Goal: Task Accomplishment & Management: Complete application form

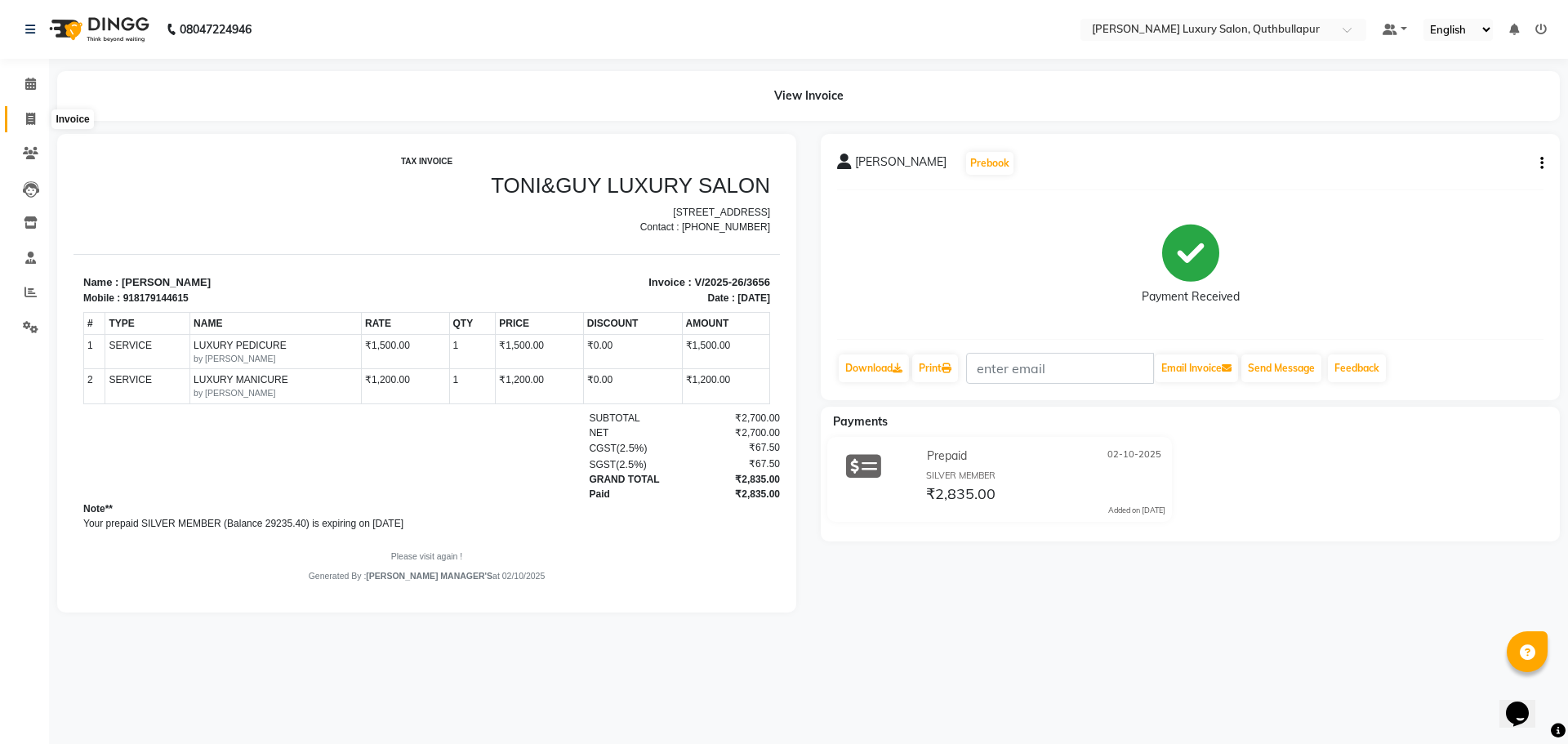
drag, startPoint x: 30, startPoint y: 113, endPoint x: 37, endPoint y: 127, distance: 15.7
click at [30, 113] on icon at bounding box center [31, 118] width 9 height 12
select select "service"
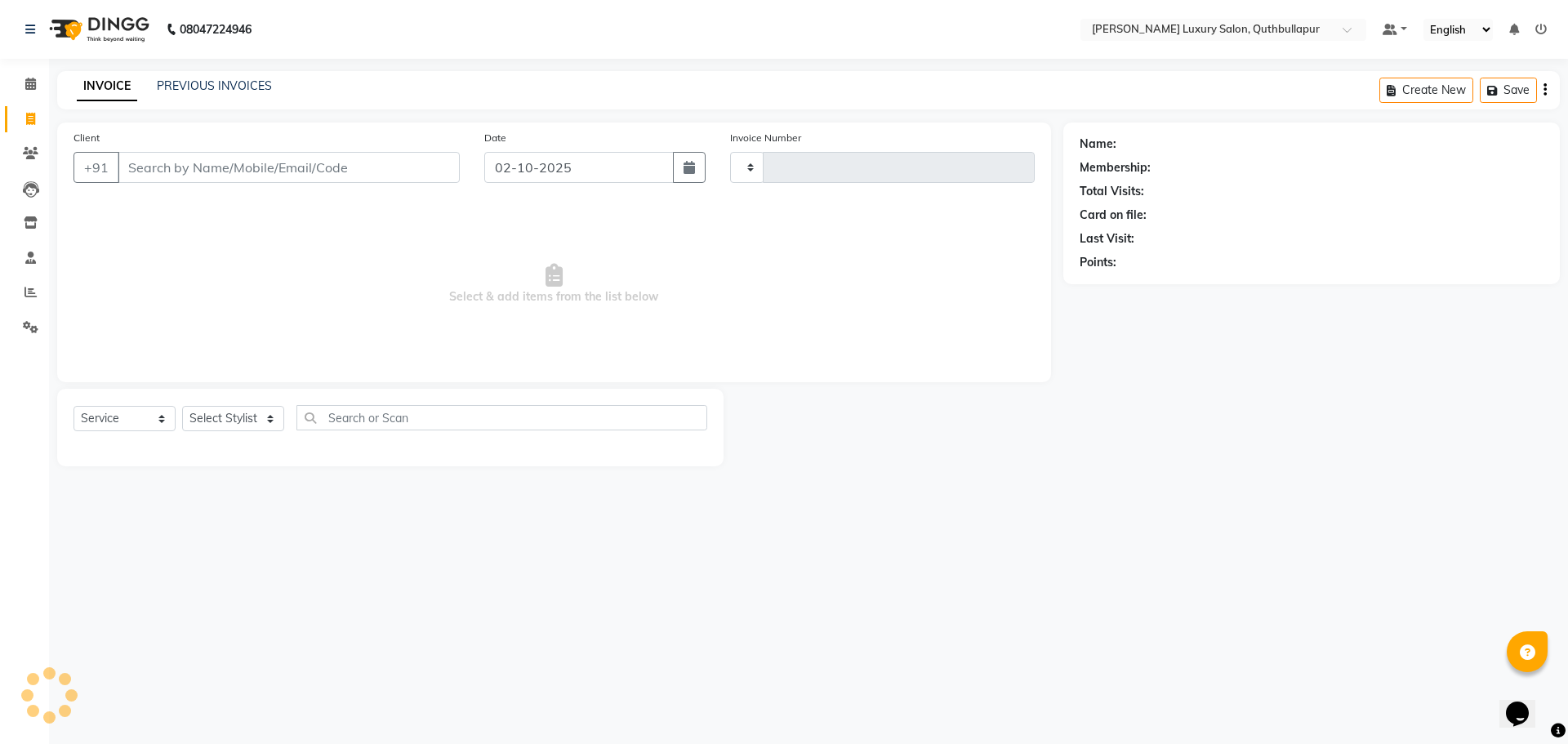
type input "3657"
select select "5816"
click at [214, 410] on select "Select Stylist" at bounding box center [233, 418] width 102 height 25
select select "75082"
click at [182, 406] on select "Select Stylist [PERSON_NAME] SHAKE AHON [PERSON_NAME] [PERSON_NAME] [PERSON_NAM…" at bounding box center [242, 418] width 119 height 25
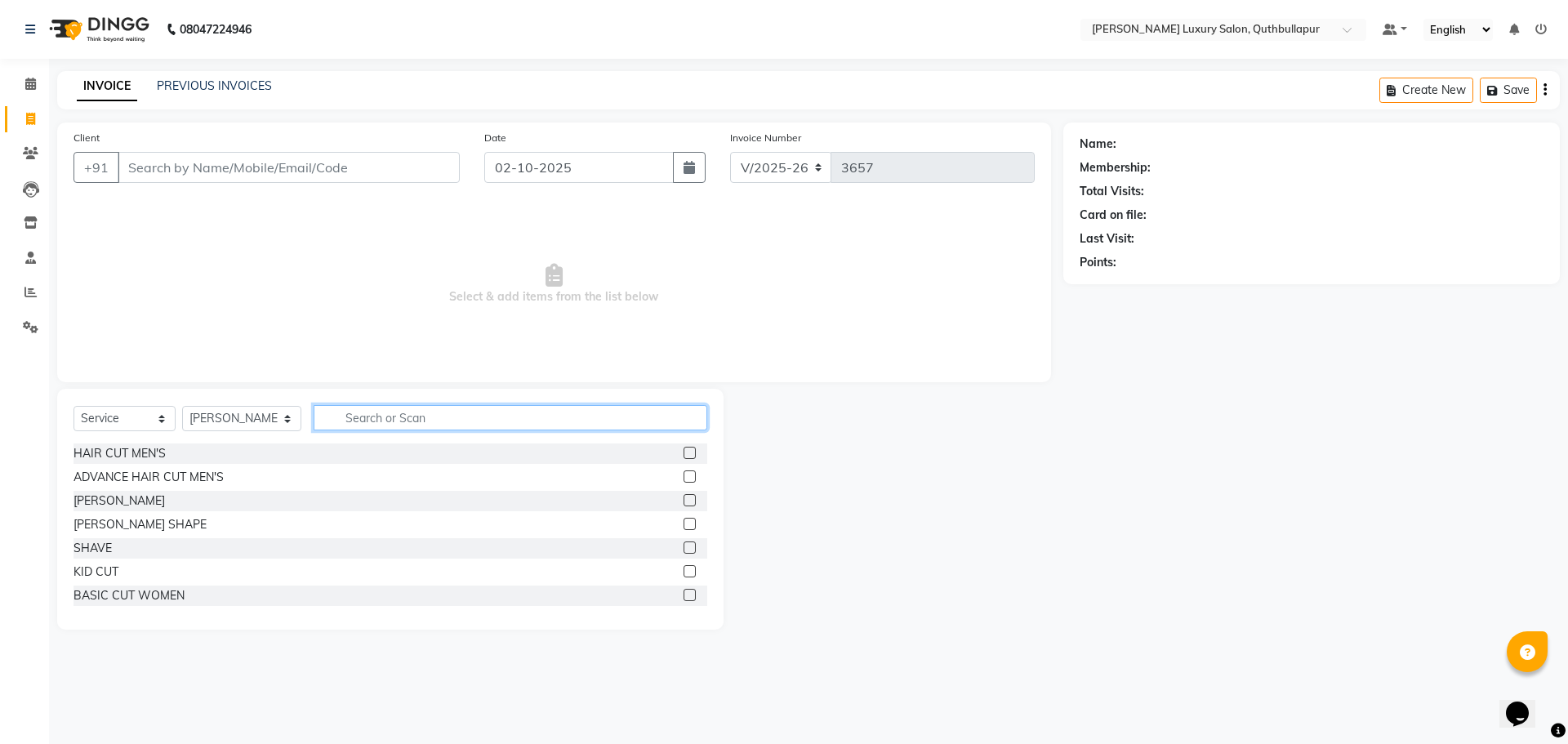
click at [451, 429] on input "text" at bounding box center [511, 417] width 394 height 25
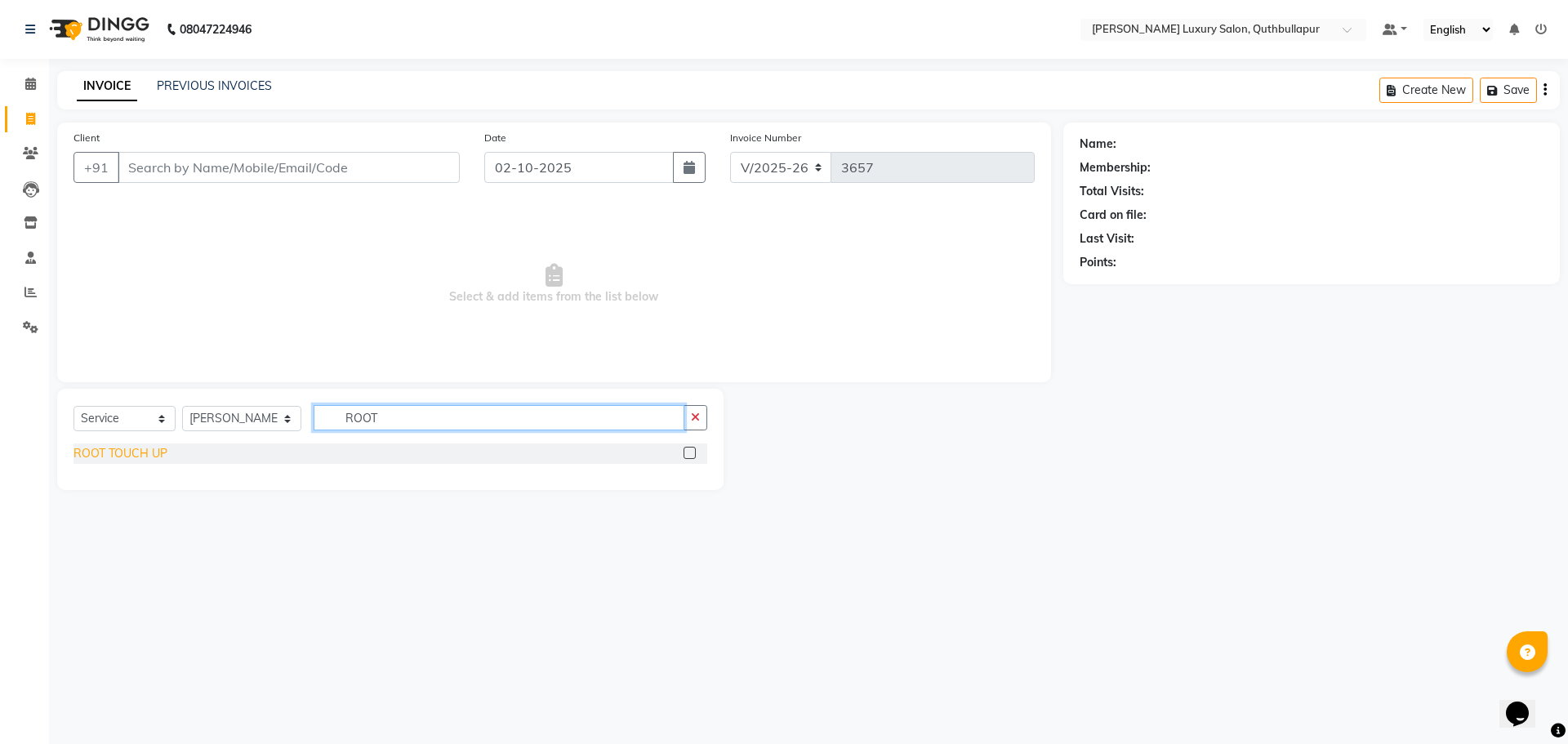
type input "ROOT"
click at [135, 447] on div "ROOT TOUCH UP" at bounding box center [120, 453] width 94 height 17
checkbox input "false"
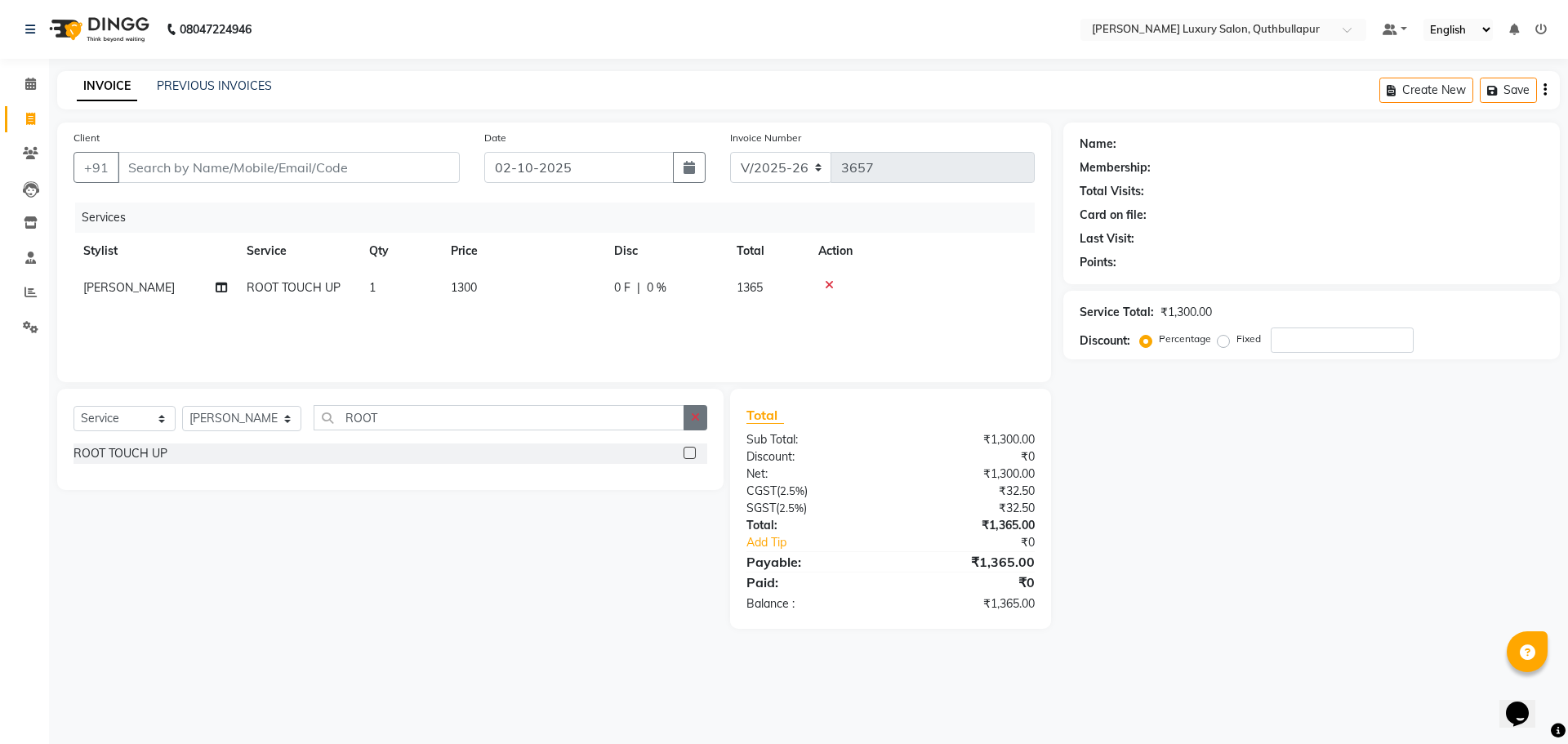
click at [694, 419] on icon "button" at bounding box center [696, 417] width 9 height 11
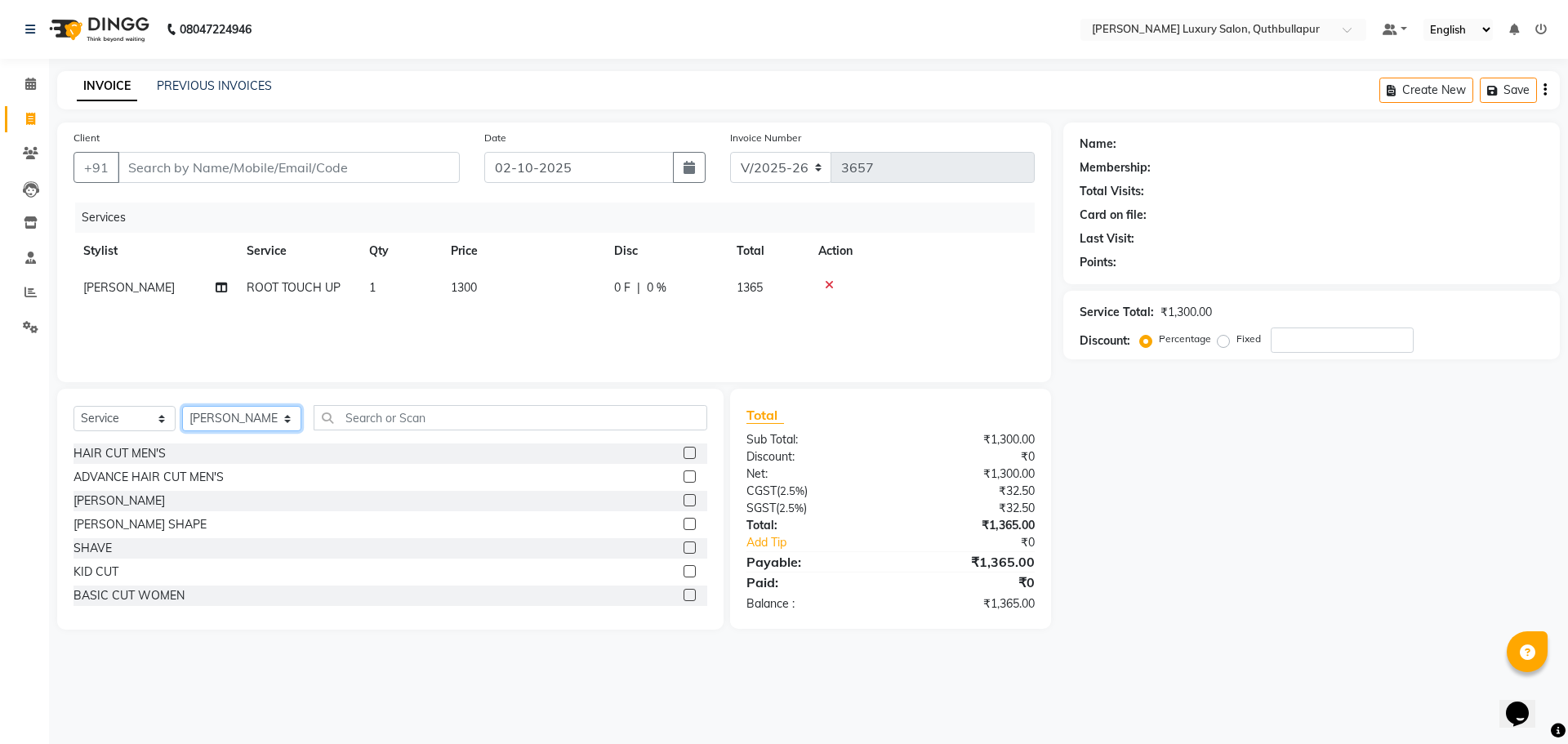
click at [226, 419] on select "Select Stylist [PERSON_NAME] SHAKE AHON [PERSON_NAME] [PERSON_NAME] [PERSON_NAM…" at bounding box center [242, 418] width 119 height 25
select select "83845"
click at [182, 406] on select "Select Stylist [PERSON_NAME] SHAKE AHON [PERSON_NAME] [PERSON_NAME] [PERSON_NAM…" at bounding box center [242, 418] width 119 height 25
click at [391, 429] on input "text" at bounding box center [511, 417] width 394 height 25
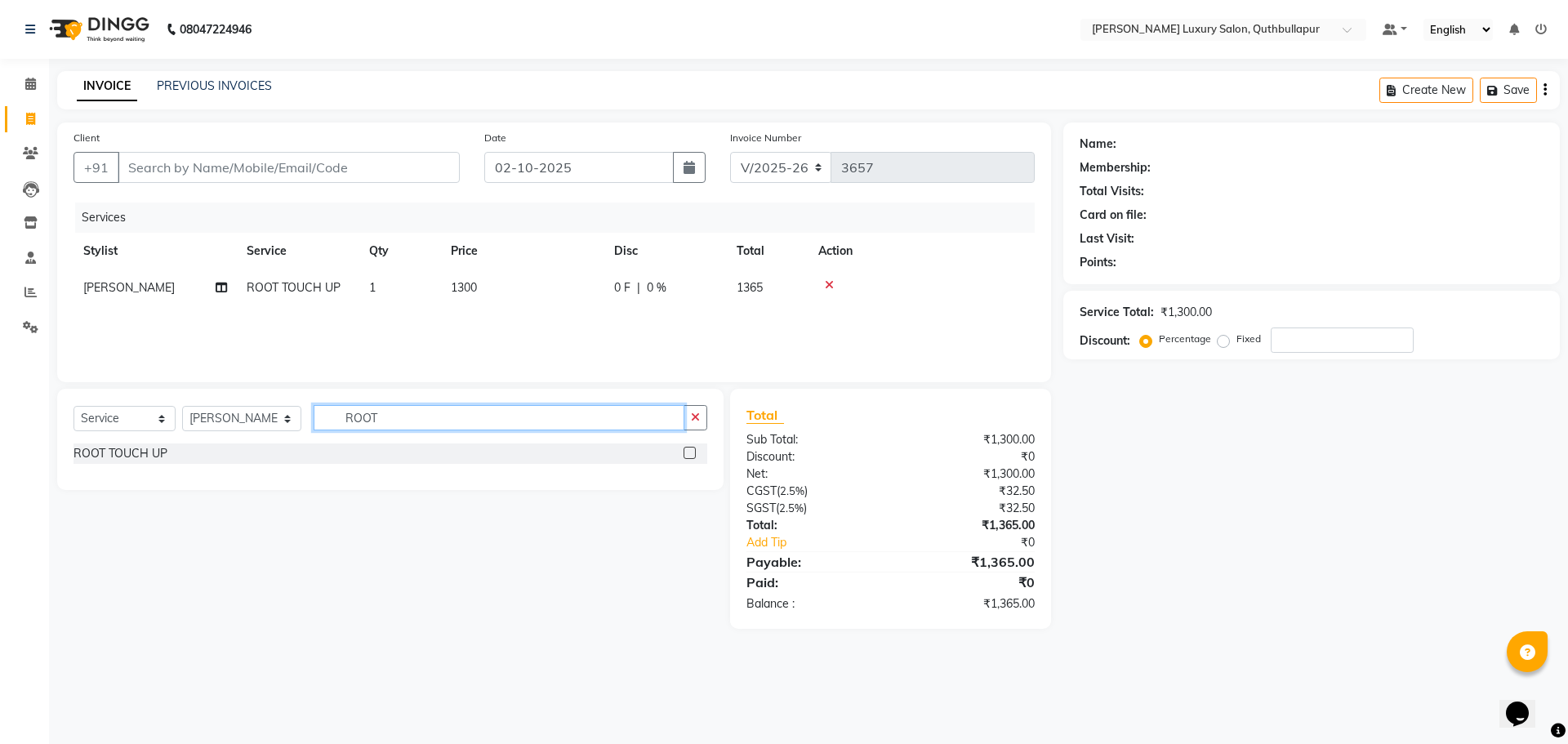
type input "ROOT"
drag, startPoint x: 396, startPoint y: 429, endPoint x: 182, endPoint y: 418, distance: 214.3
click at [219, 418] on div "Select Service Product Membership Package Voucher Prepaid Gift Card Select Styl…" at bounding box center [390, 424] width 634 height 38
type input "EYE"
click at [100, 481] on div "EYE BROWS" at bounding box center [108, 477] width 70 height 17
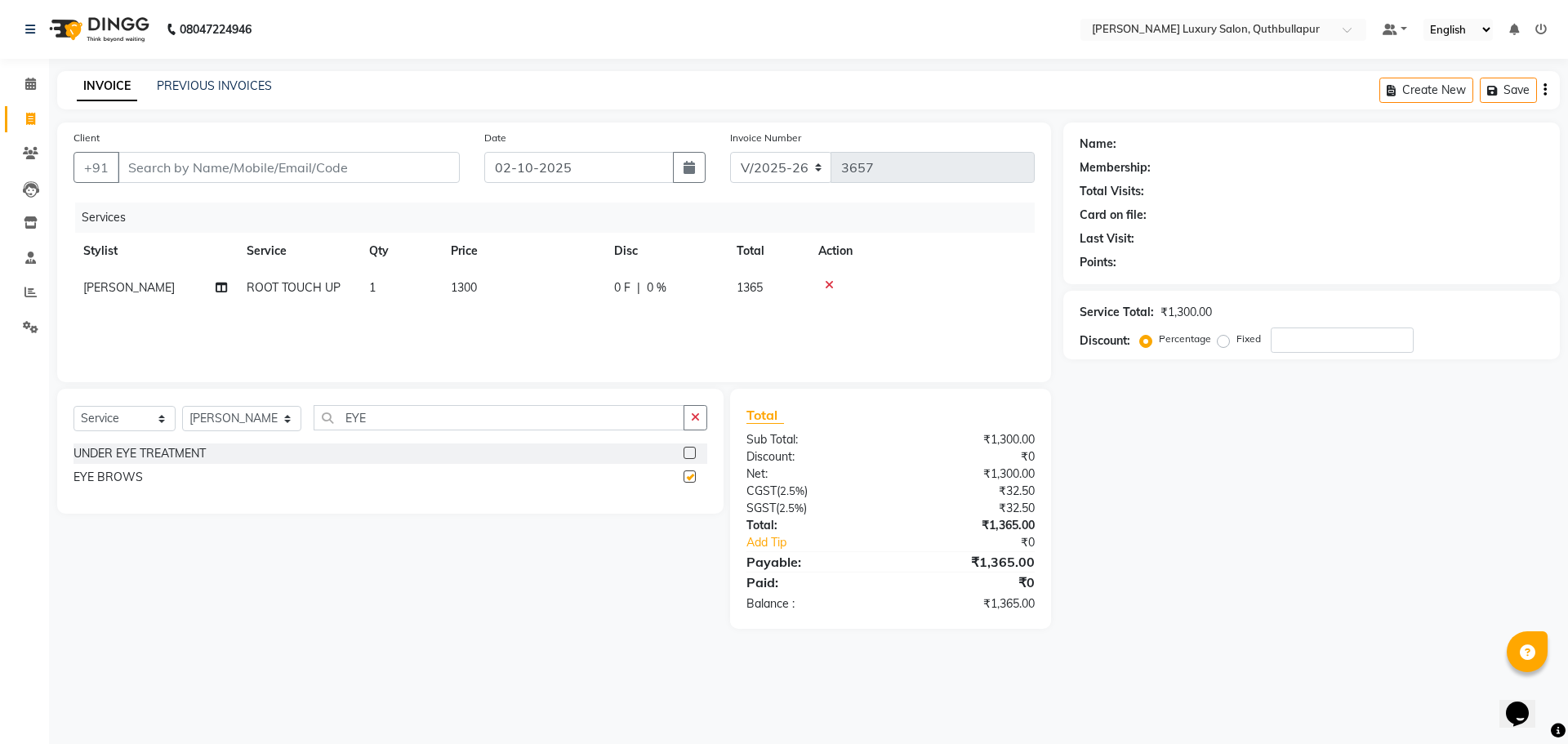
checkbox input "false"
click at [465, 320] on td "50" at bounding box center [523, 325] width 163 height 37
select select "83845"
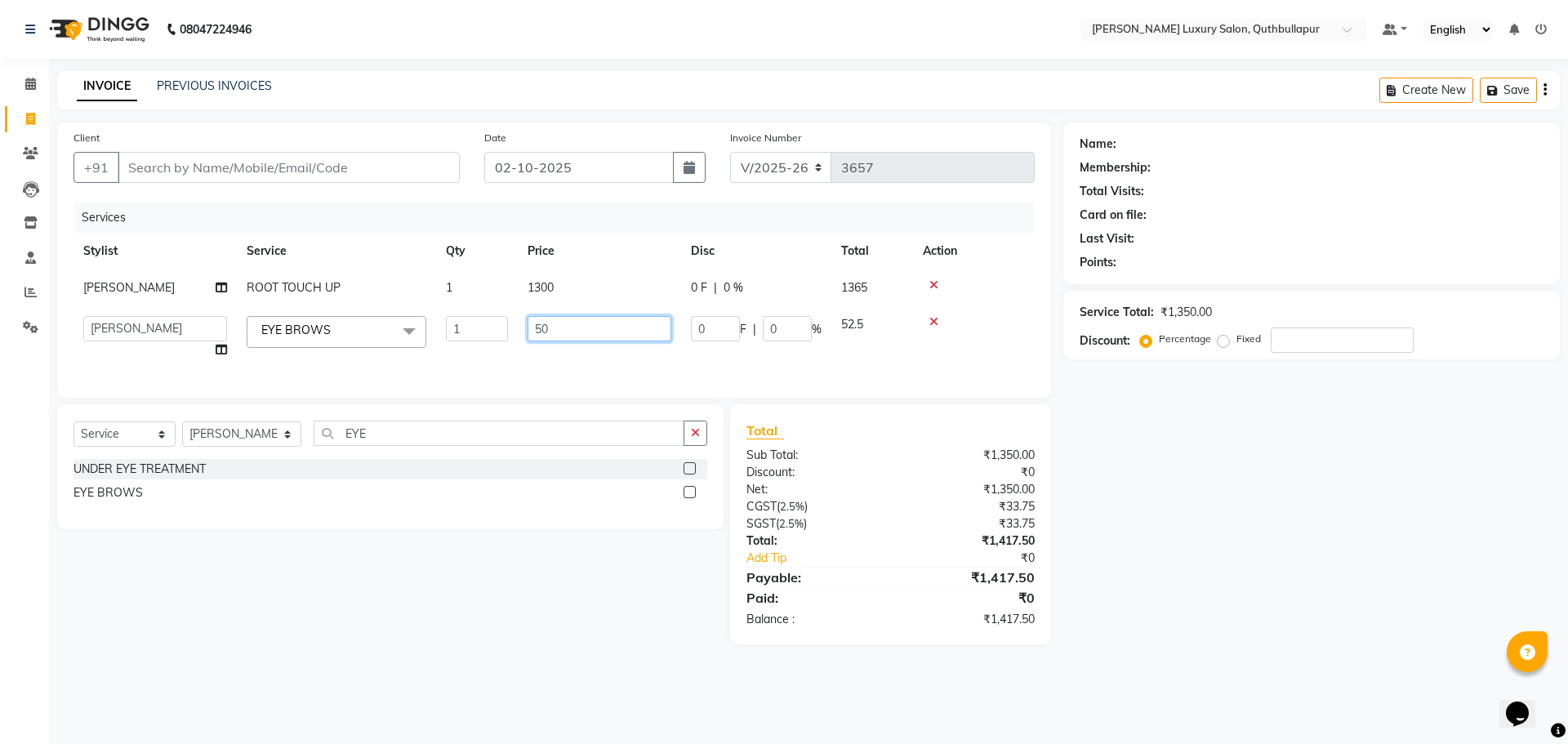
click at [569, 322] on input "50" at bounding box center [599, 328] width 144 height 25
type input "50.5"
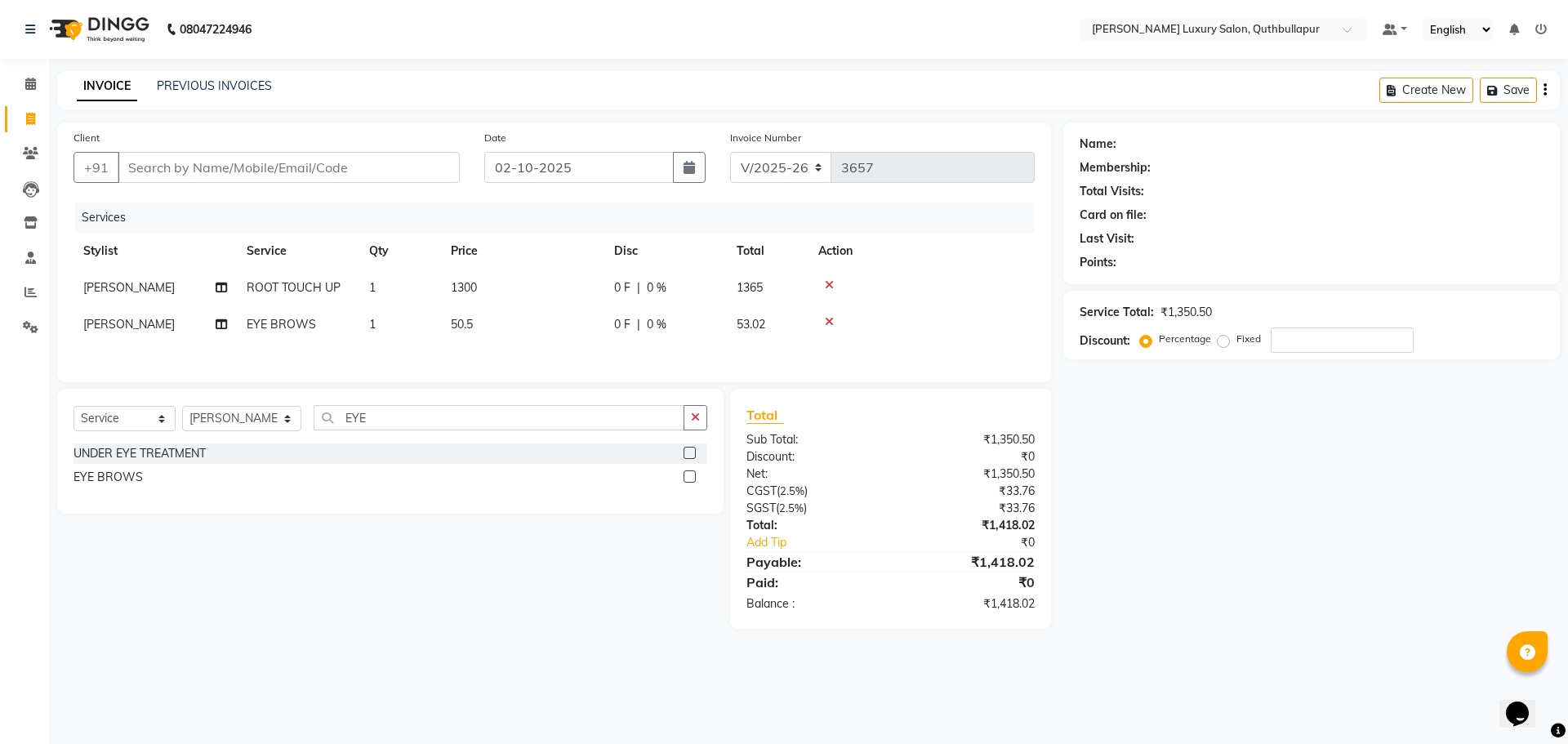
click at [487, 326] on td "50.5" at bounding box center [523, 325] width 163 height 37
select select "83845"
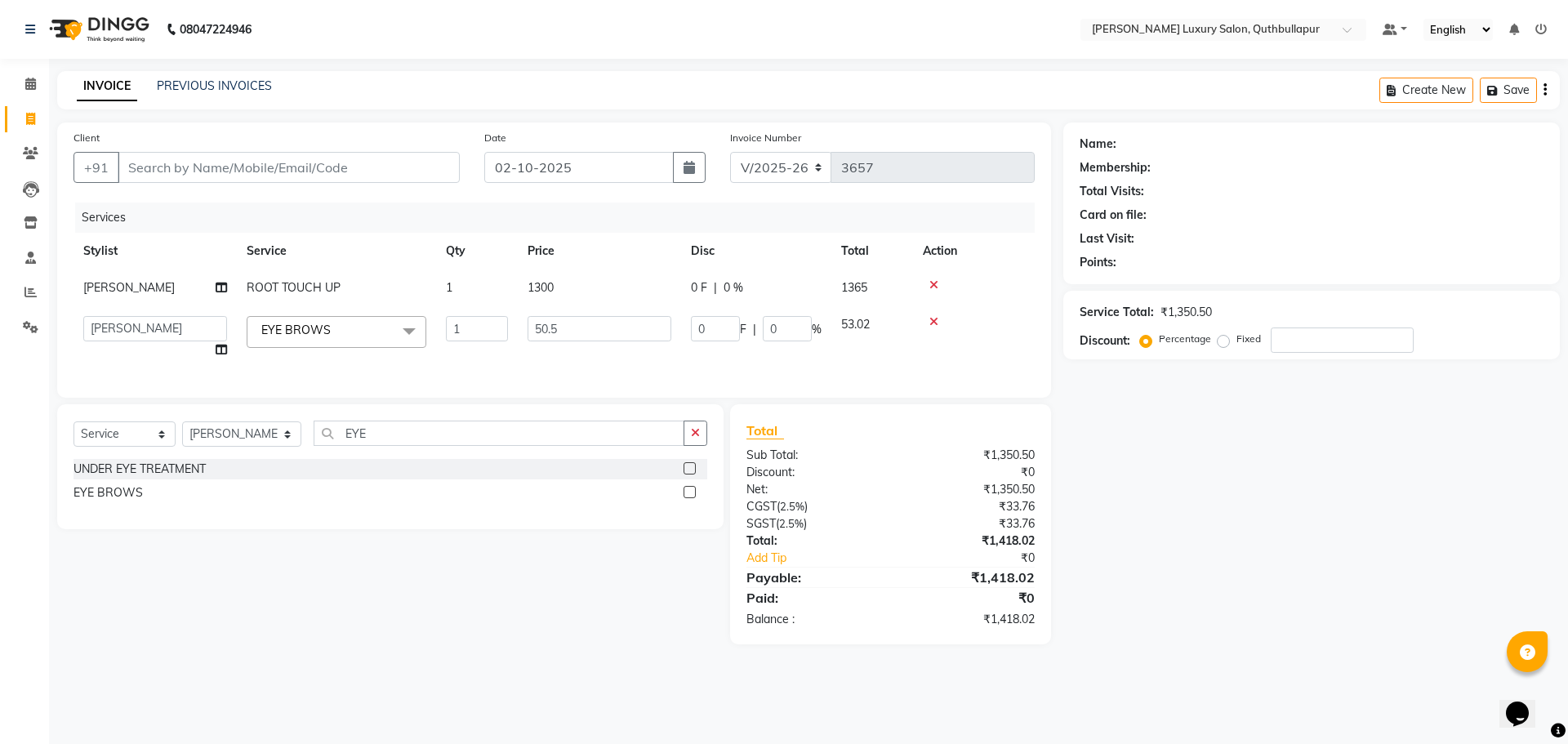
drag, startPoint x: 591, startPoint y: 306, endPoint x: 589, endPoint y: 320, distance: 14.1
click at [589, 312] on tbody "[PERSON_NAME] TOUCH UP 1 1300 0 F | 0 % 1365 [PERSON_NAME] SHAKE AHON [PERSON_N…" at bounding box center [554, 319] width 961 height 98
click at [589, 329] on input "50.5" at bounding box center [599, 328] width 144 height 25
type input "50"
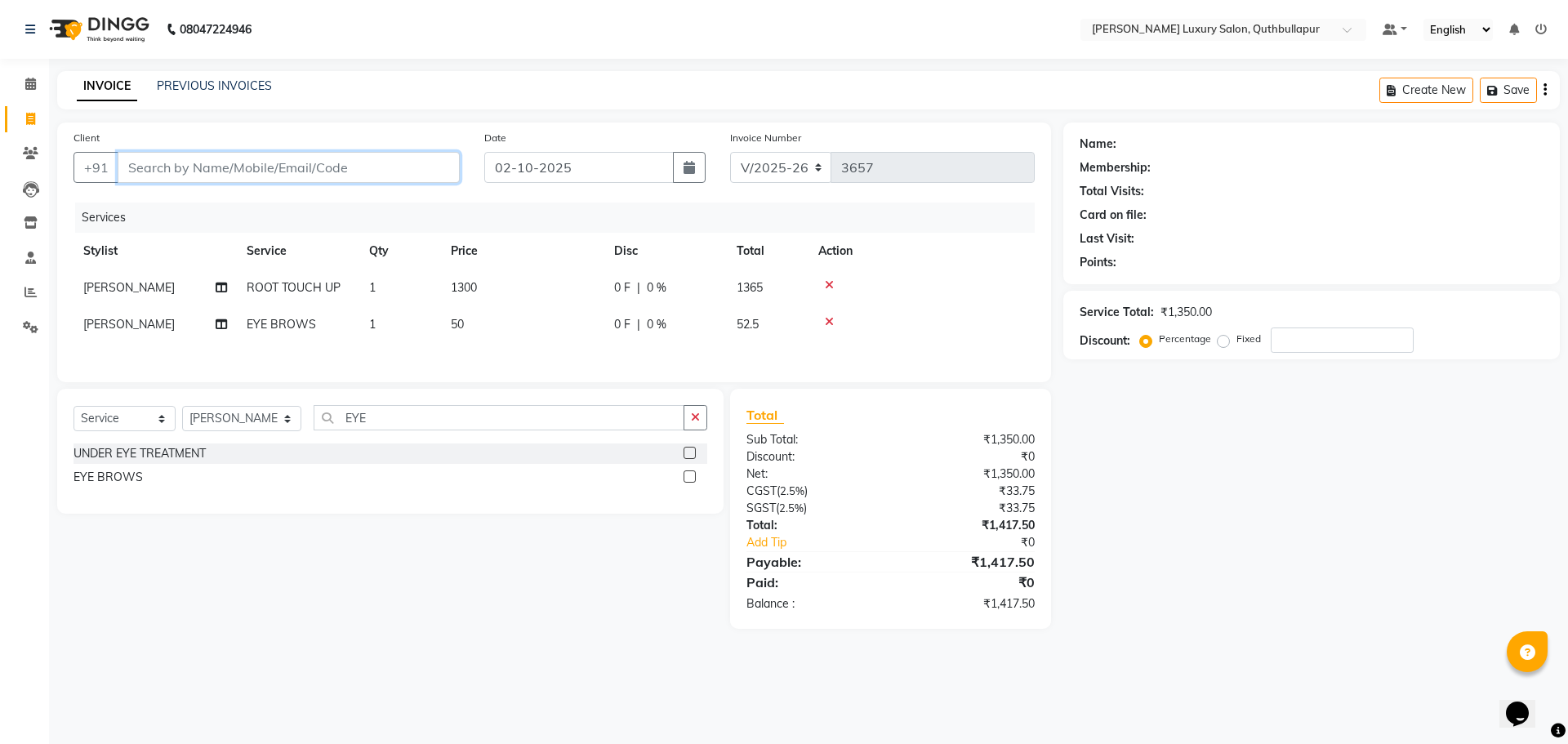
click at [383, 154] on input "Client" at bounding box center [289, 167] width 342 height 31
type input "9"
type input "0"
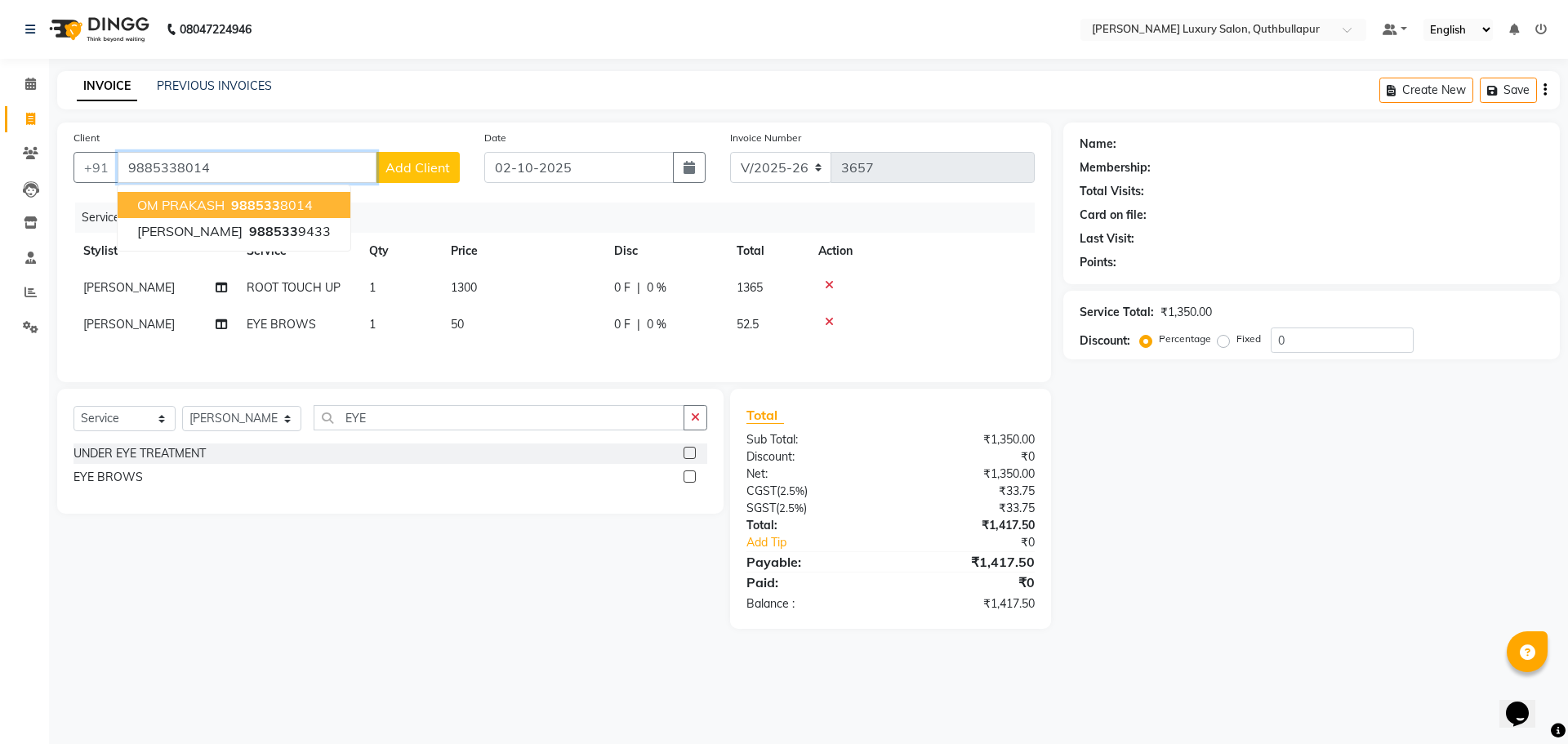
type input "9885338014"
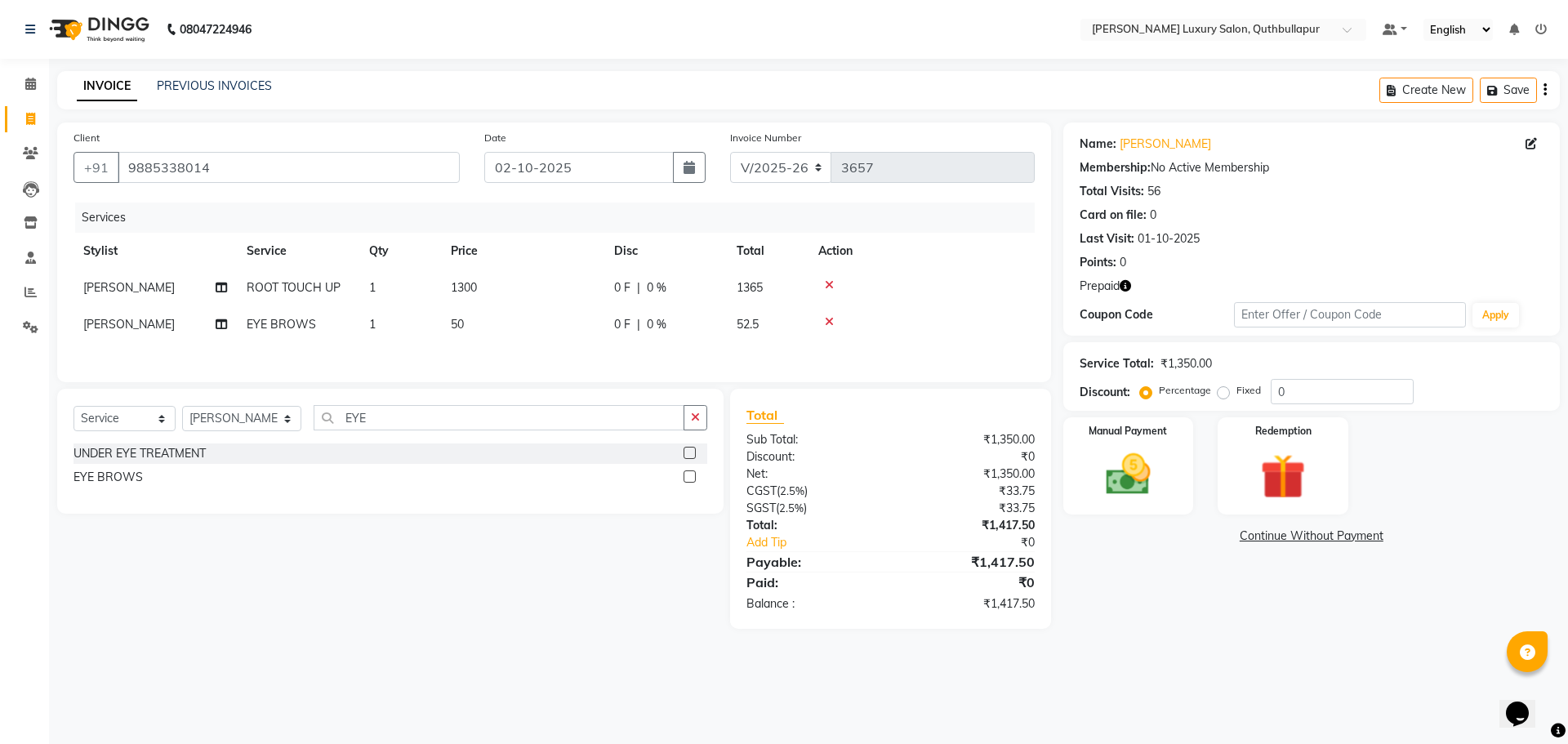
click at [1126, 284] on icon "button" at bounding box center [1125, 286] width 11 height 11
click at [1252, 478] on img at bounding box center [1283, 476] width 76 height 58
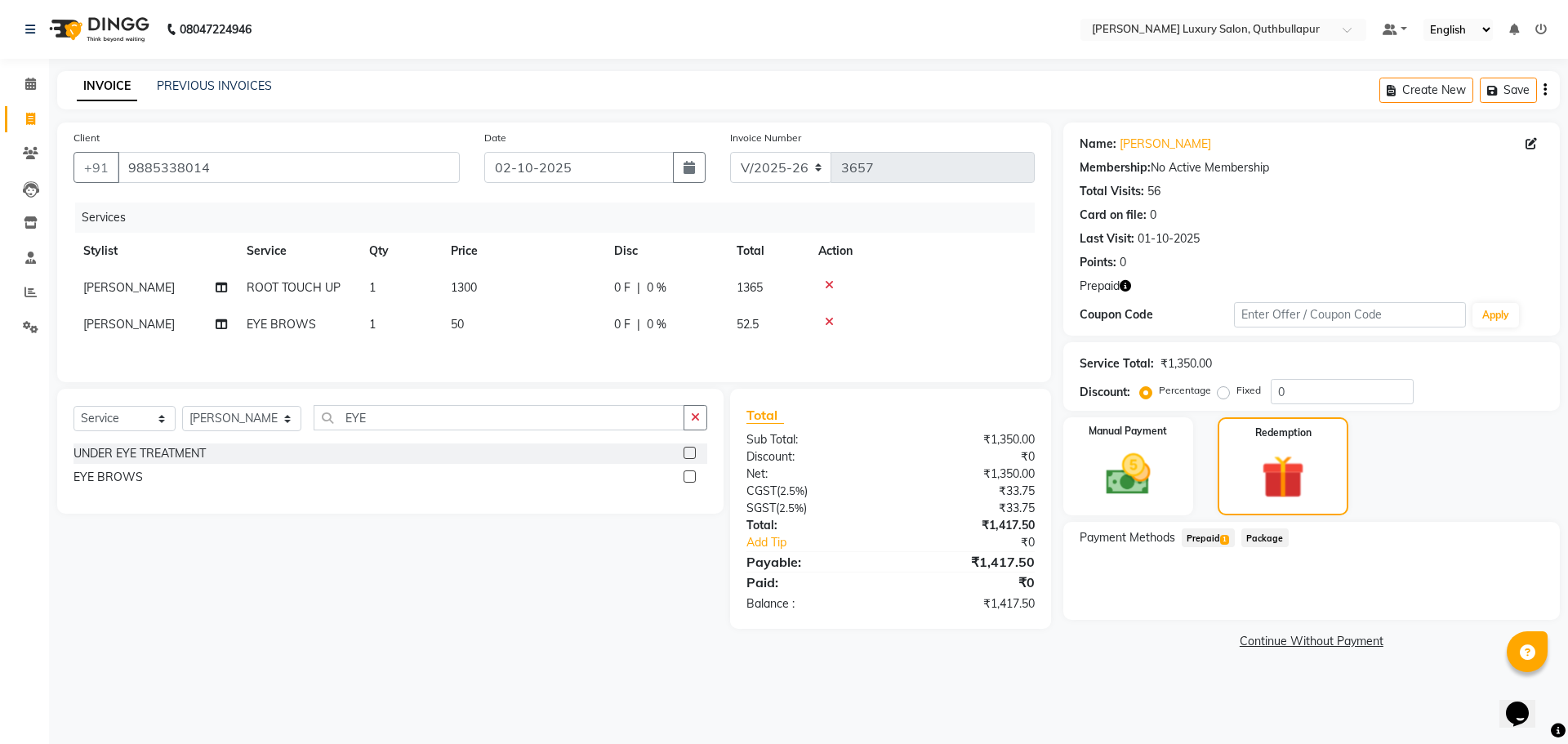
click at [1215, 531] on span "Prepaid 1" at bounding box center [1208, 538] width 53 height 19
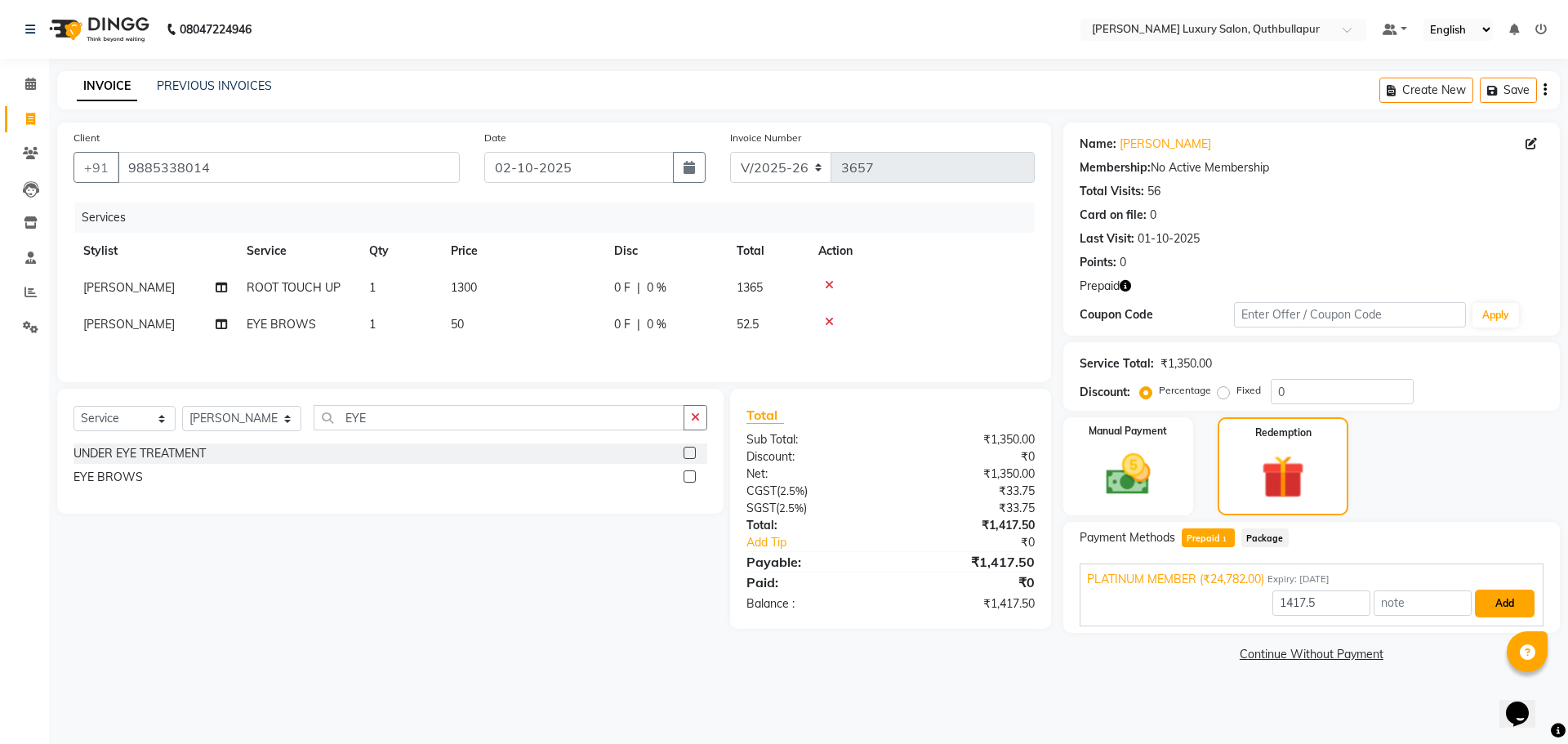
click at [1529, 600] on button "Add" at bounding box center [1505, 604] width 59 height 28
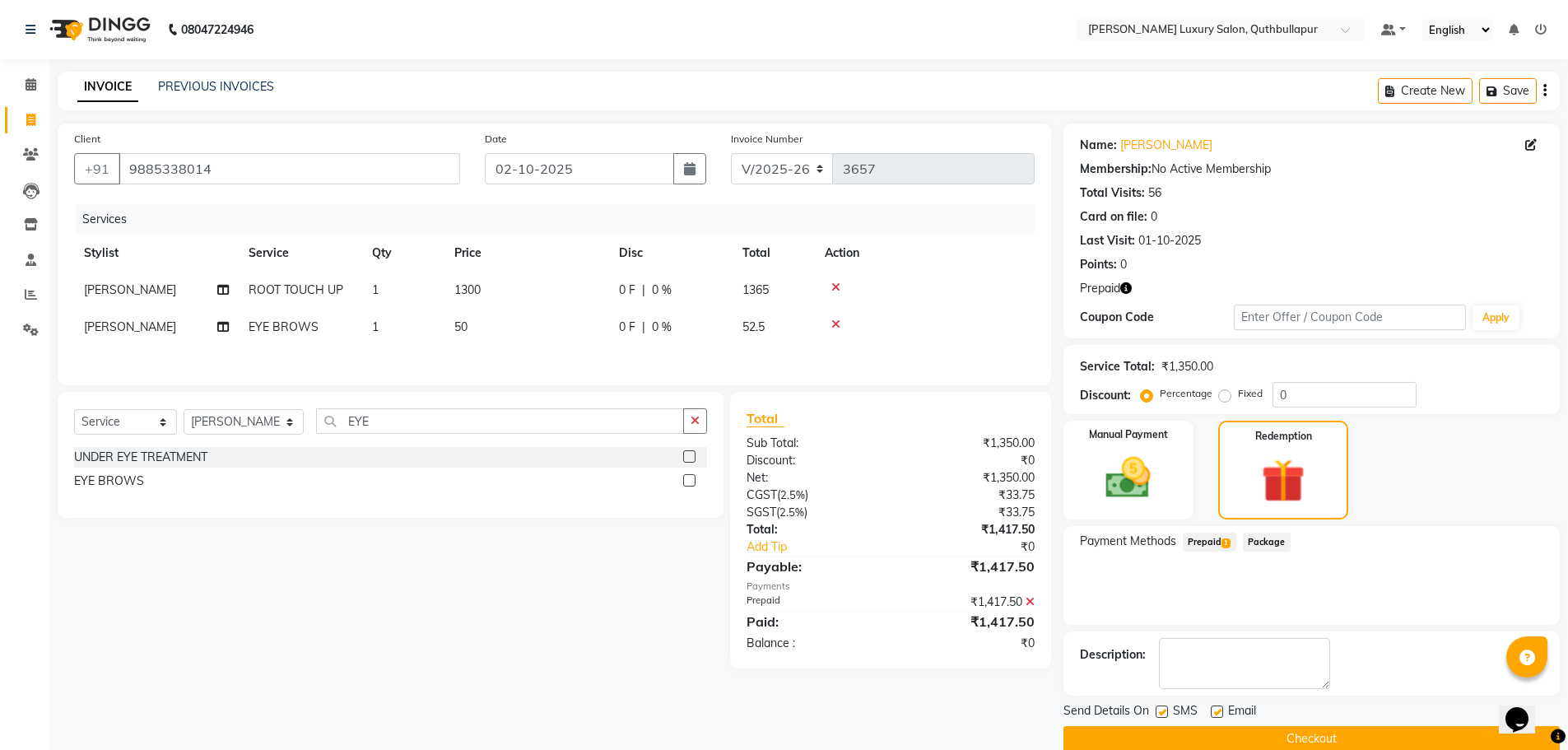
click at [1353, 729] on button "Checkout" at bounding box center [1312, 738] width 496 height 25
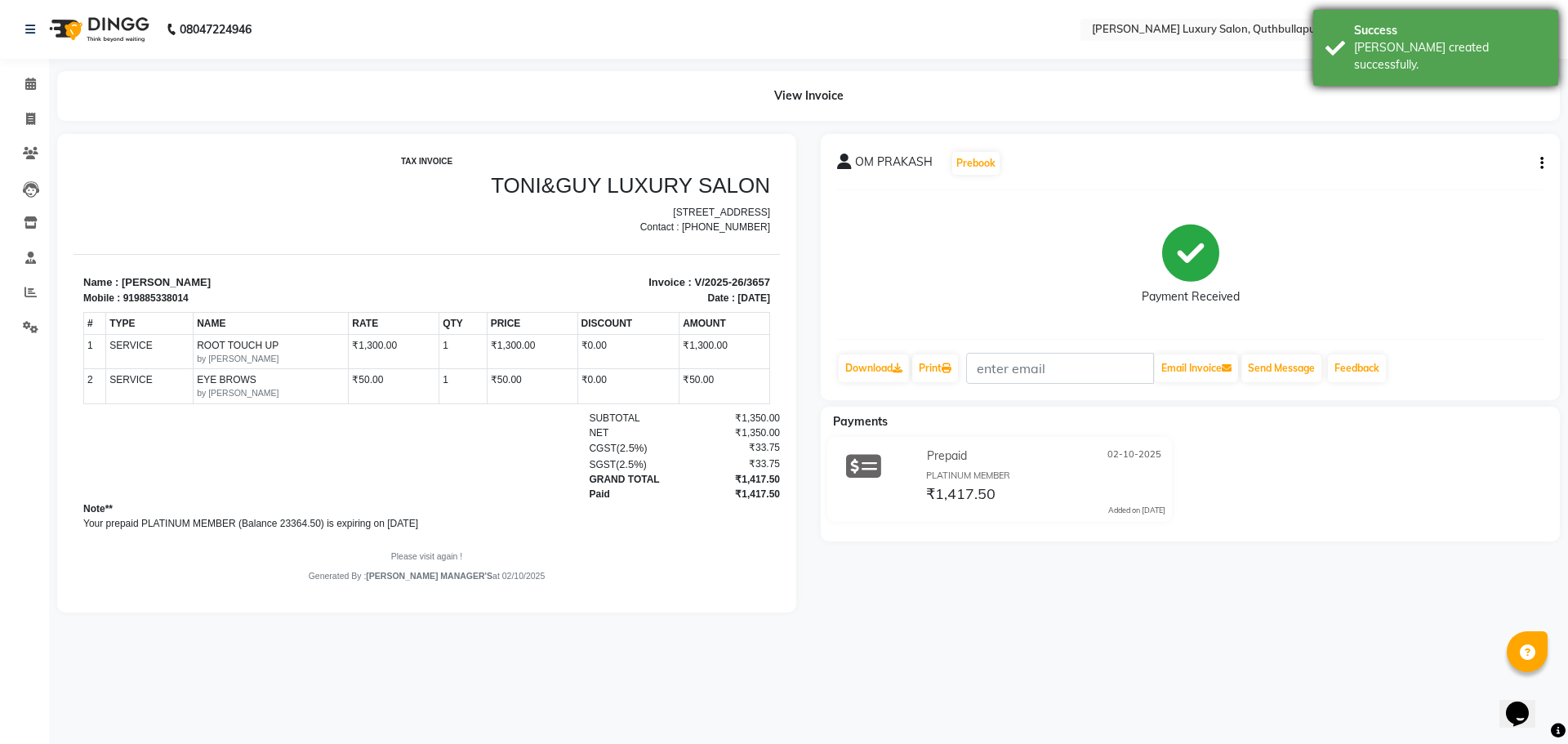
click at [1411, 52] on div "[PERSON_NAME] created successfully." at bounding box center [1450, 56] width 192 height 34
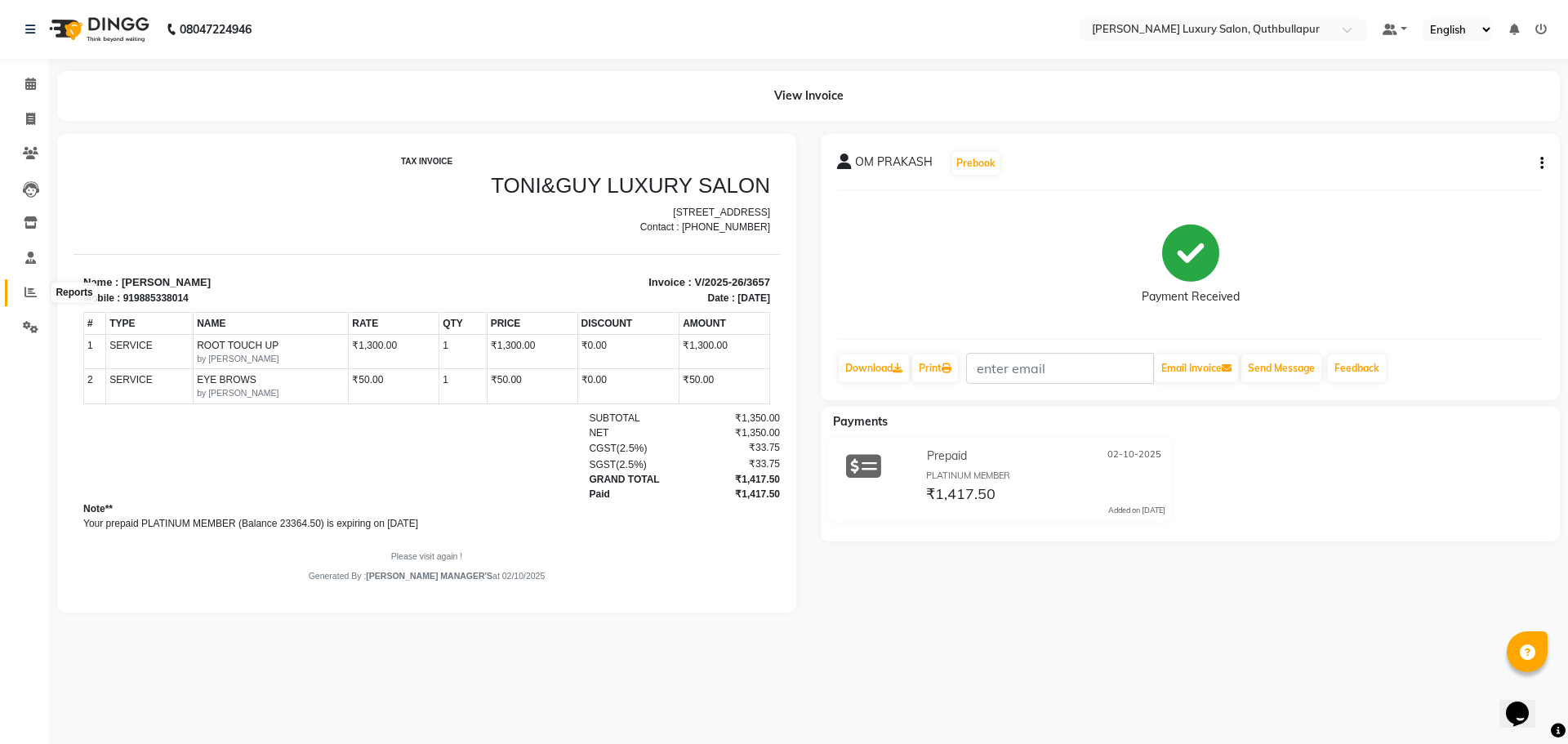
click at [38, 290] on span at bounding box center [31, 293] width 29 height 19
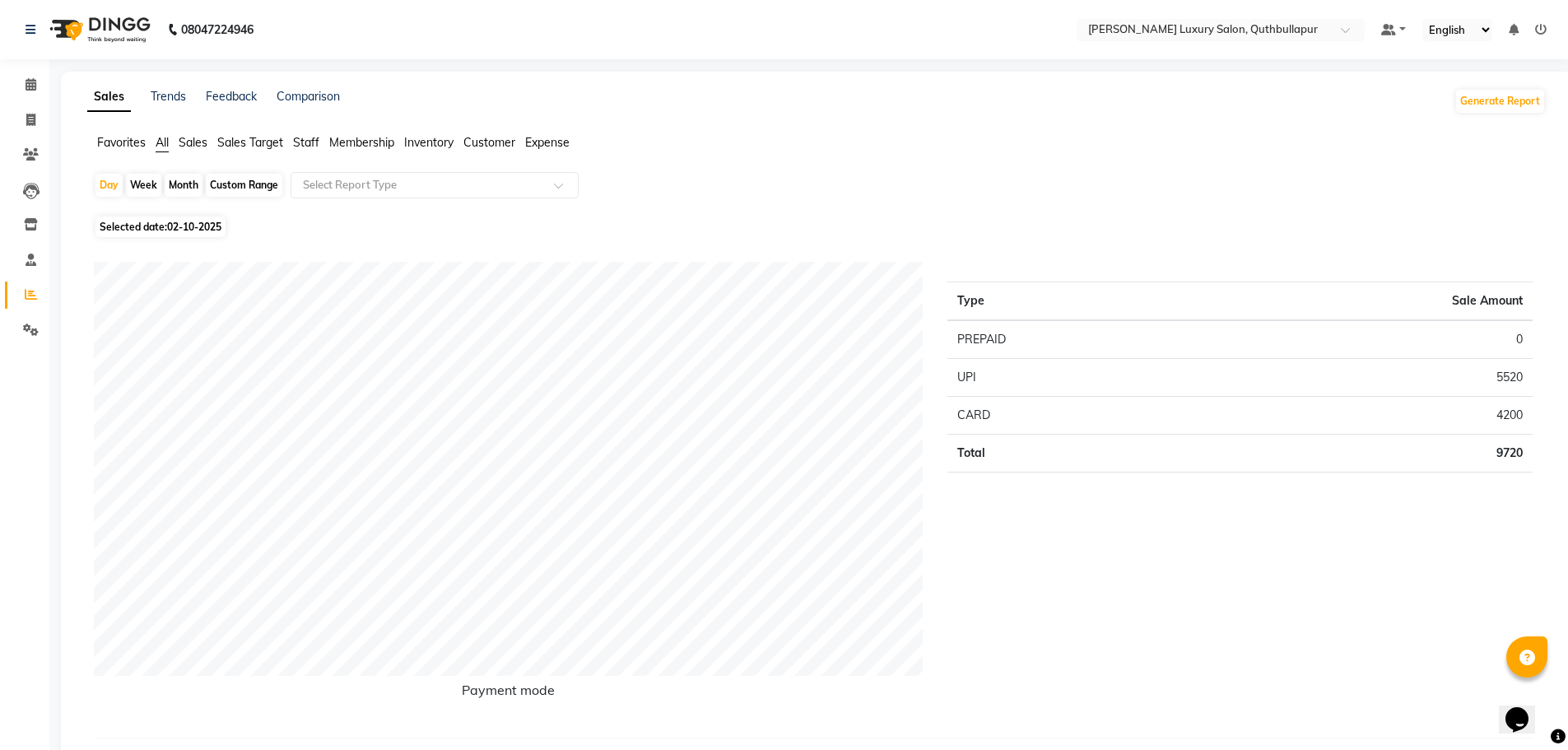
click at [315, 140] on span "Staff" at bounding box center [306, 142] width 26 height 15
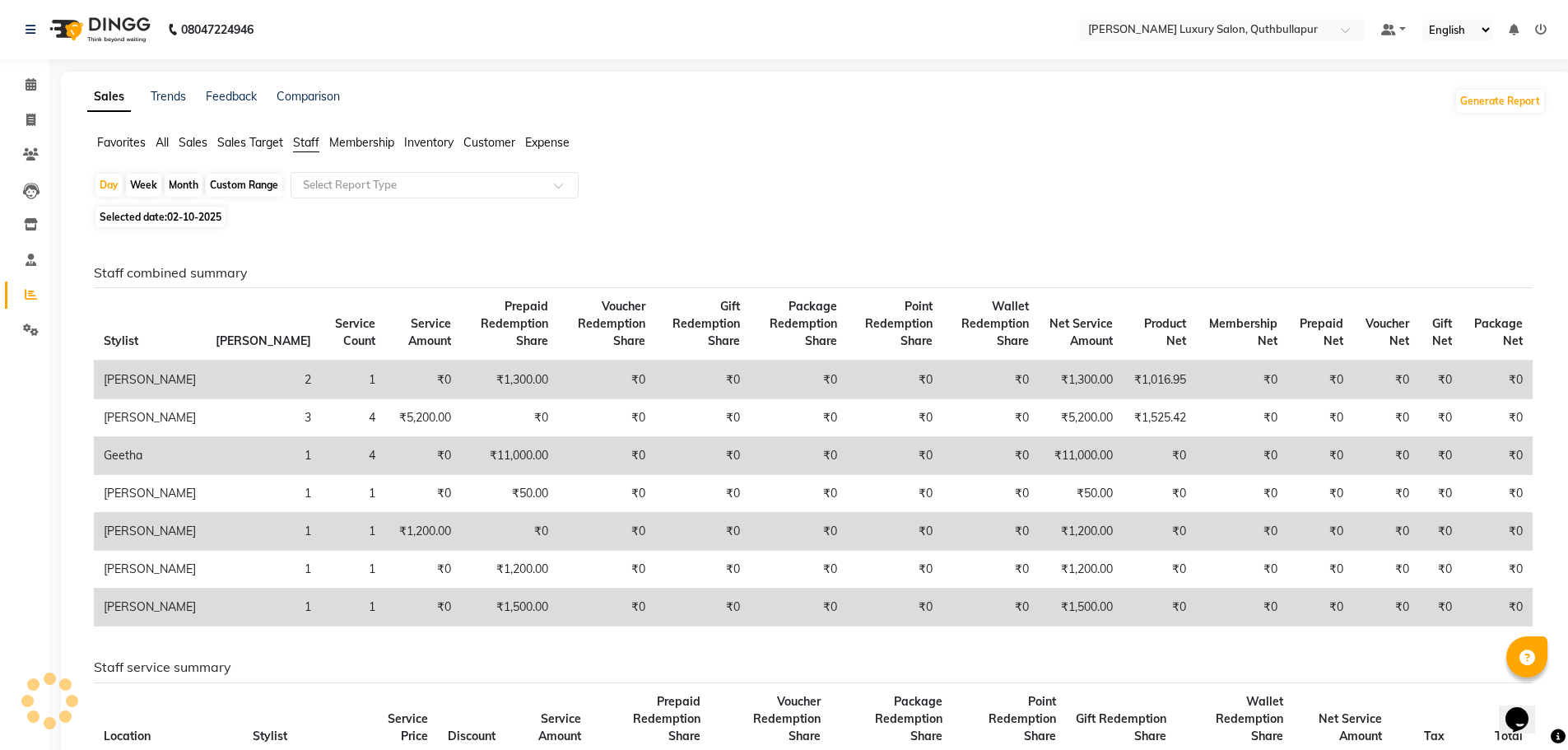
click at [253, 174] on div "Custom Range" at bounding box center [244, 185] width 77 height 23
select select "10"
select select "2025"
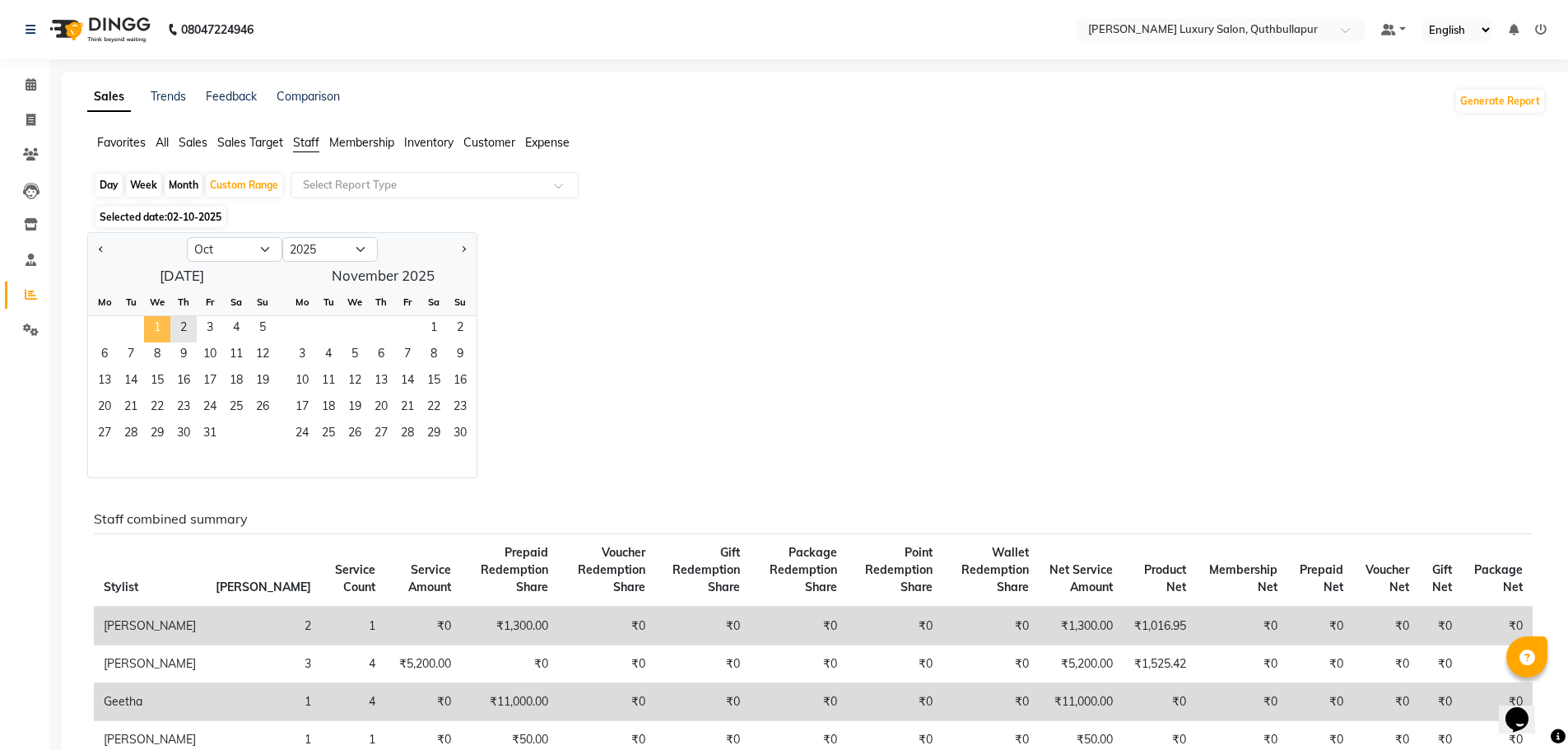
click at [154, 326] on span "1" at bounding box center [157, 330] width 26 height 26
click at [183, 325] on span "2" at bounding box center [183, 330] width 26 height 26
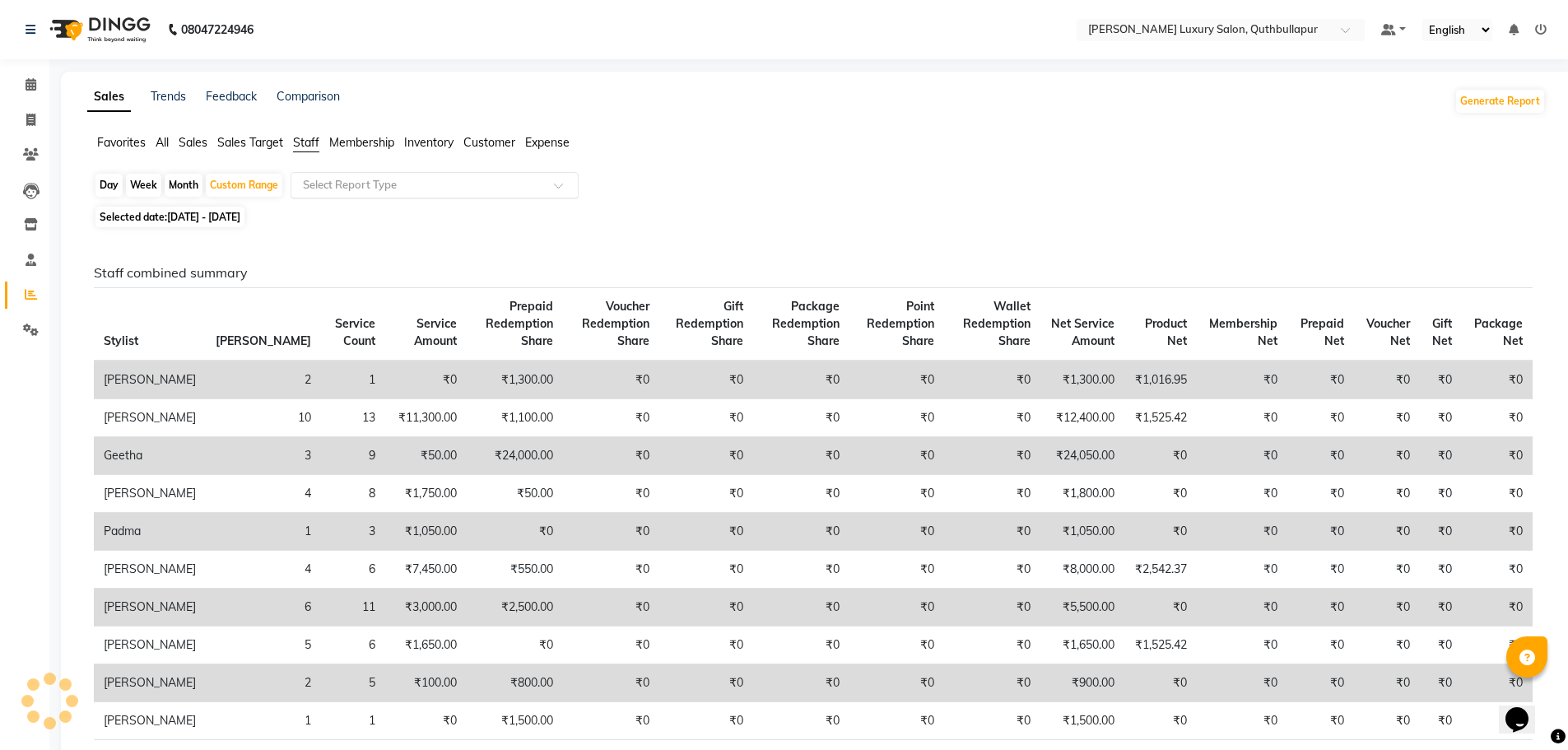
click at [339, 186] on input "text" at bounding box center [418, 185] width 237 height 17
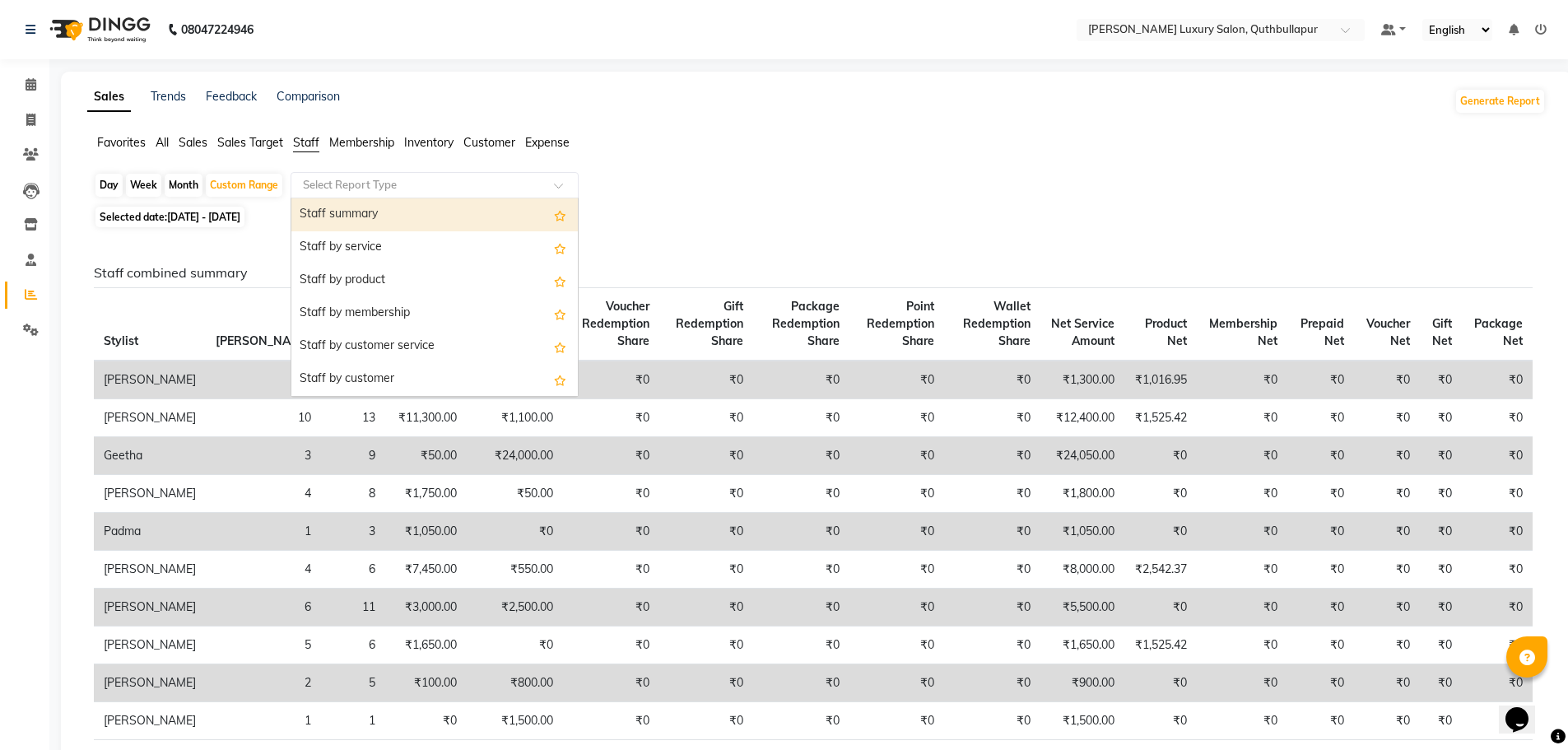
click at [341, 213] on div "Staff summary" at bounding box center [434, 214] width 286 height 33
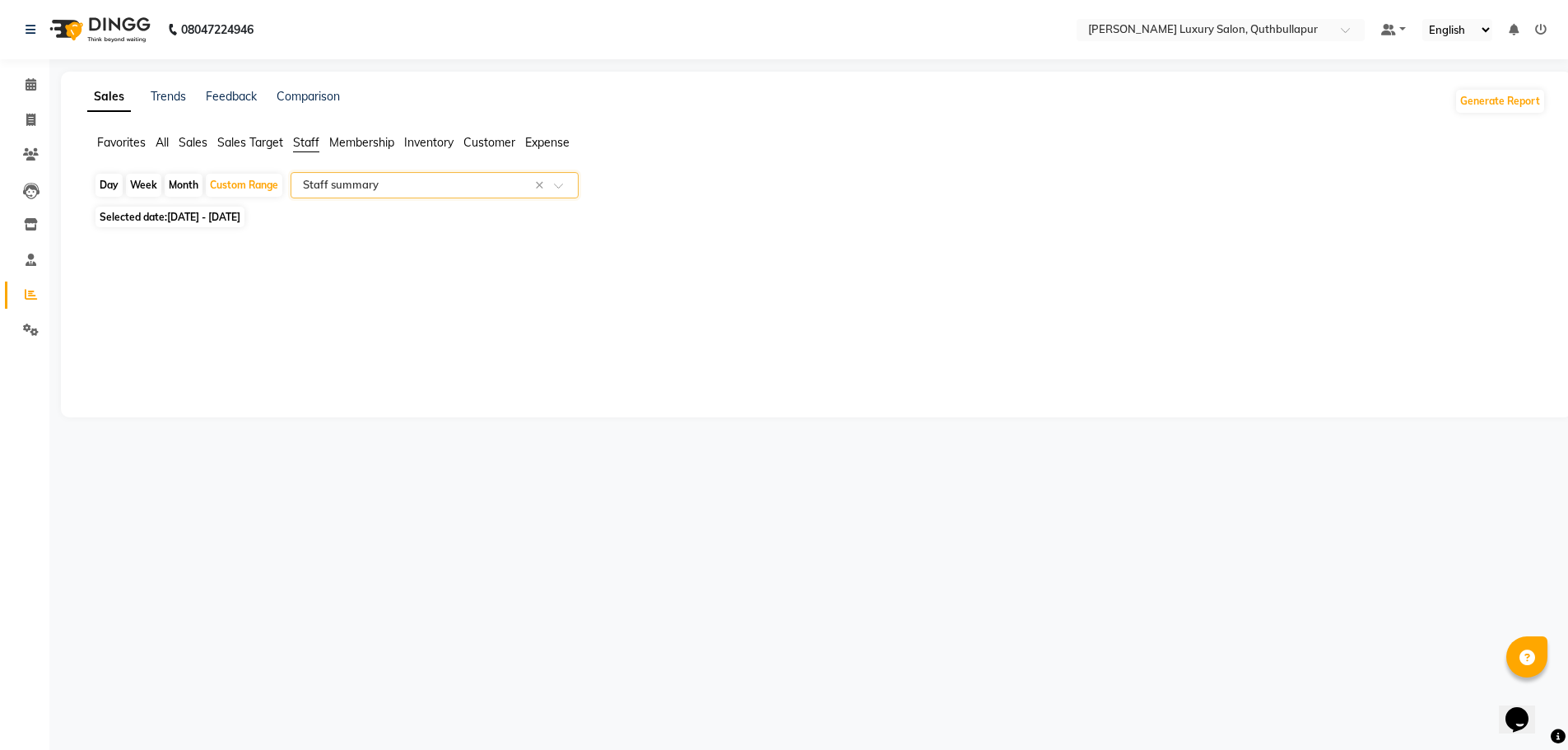
select select "csv"
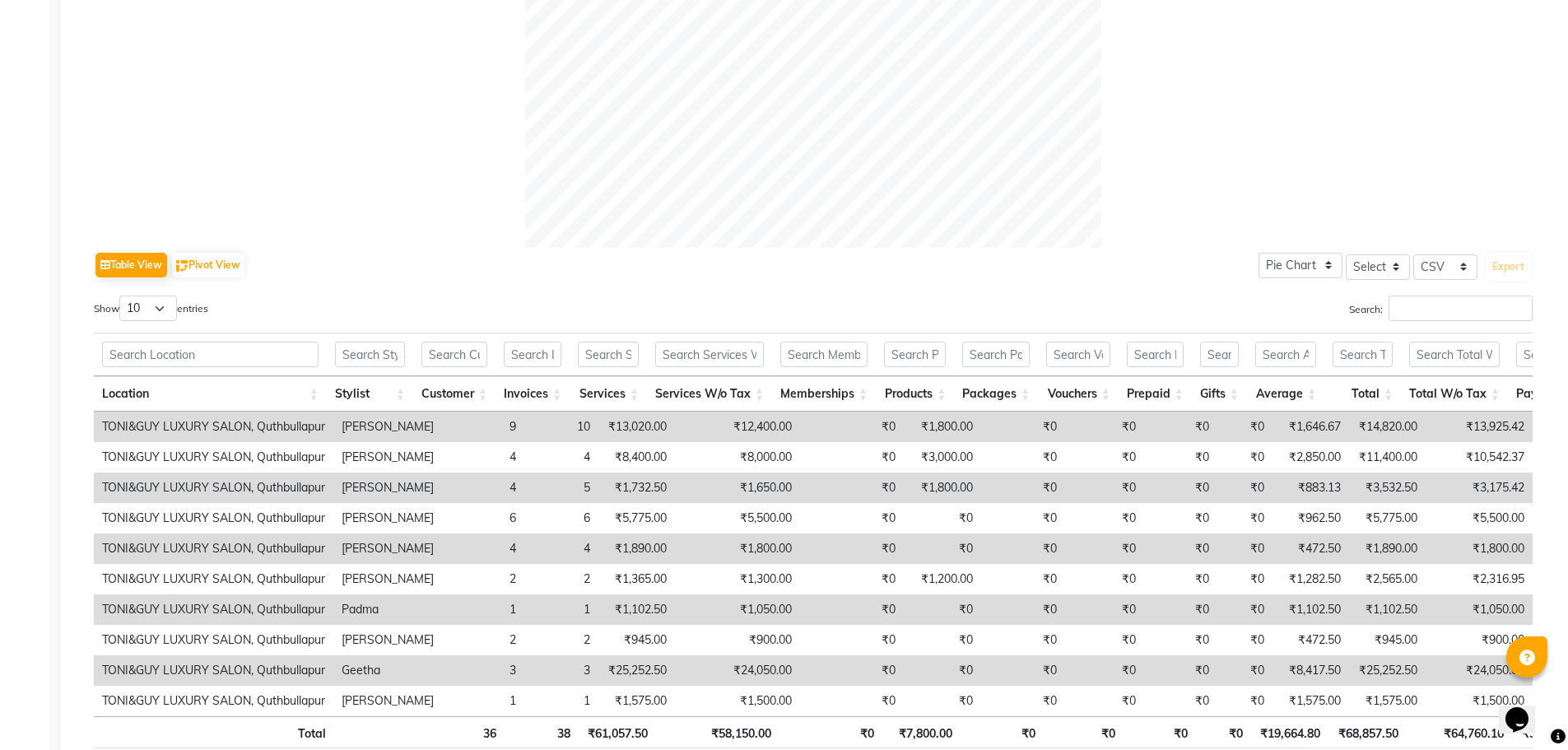
scroll to position [709, 0]
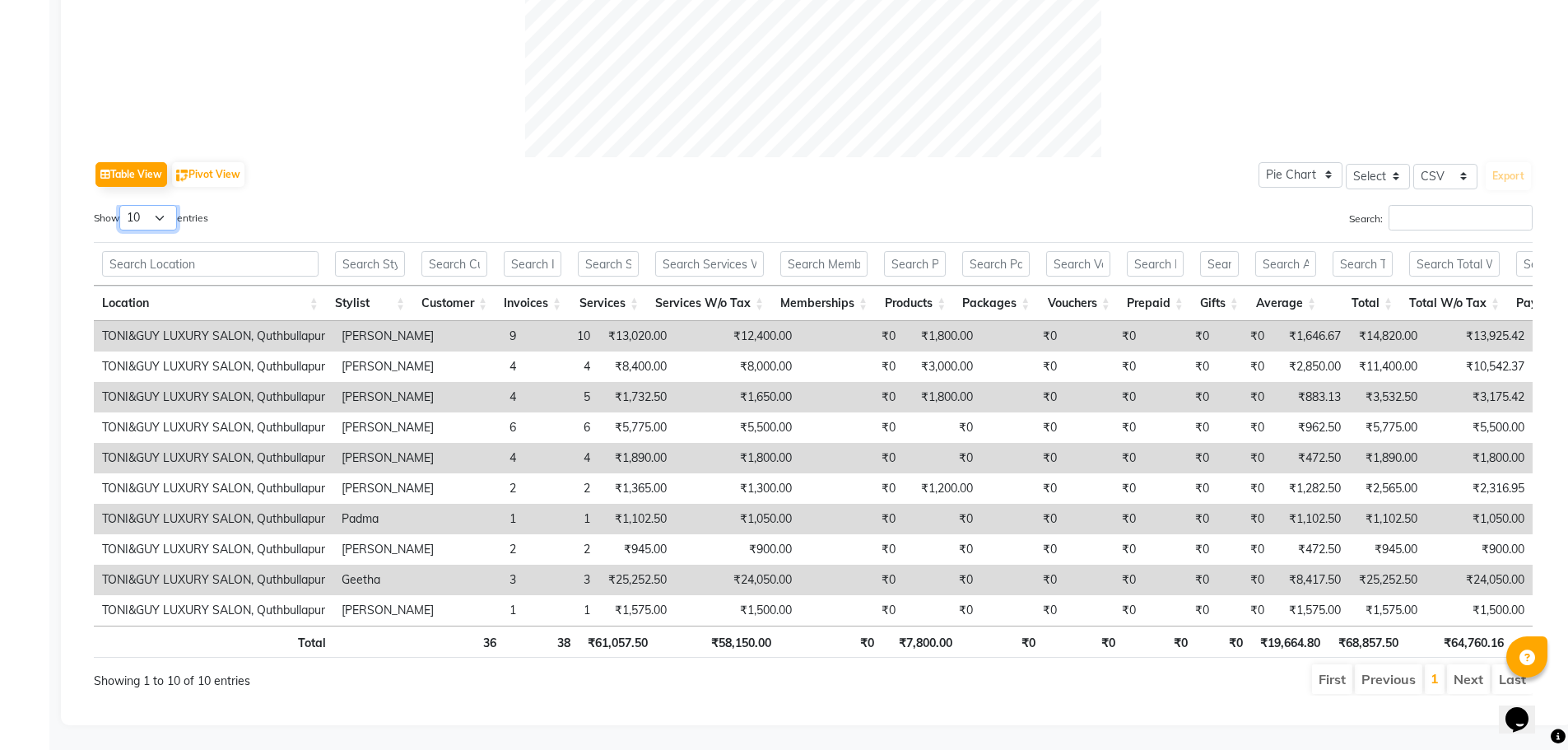
click at [163, 205] on select "10 25 50 100" at bounding box center [148, 217] width 58 height 25
select select "100"
click at [122, 205] on select "10 25 50 100" at bounding box center [148, 217] width 58 height 25
drag, startPoint x: 714, startPoint y: 556, endPoint x: 788, endPoint y: 549, distance: 74.3
click at [788, 565] on tr "TONI&GUY LUXURY SALON, Quthbullapur Geetha 3 3 ₹25,252.50 ₹24,050.00 ₹0 ₹0 ₹0 ₹…" at bounding box center [1010, 580] width 1834 height 31
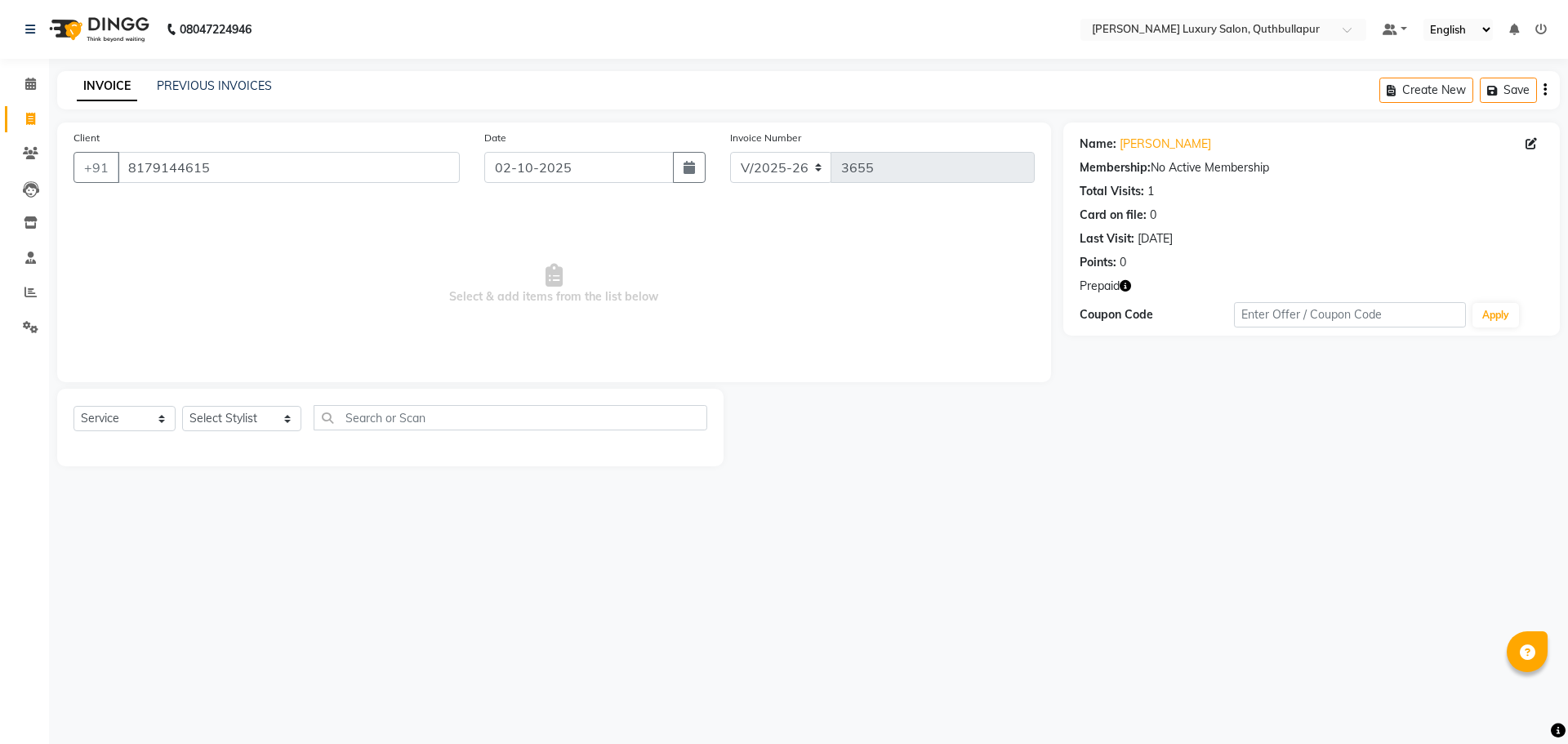
select select "5816"
select select "service"
click at [1121, 281] on icon "button" at bounding box center [1125, 286] width 11 height 11
click at [244, 91] on link "PREVIOUS INVOICES" at bounding box center [215, 85] width 115 height 15
